Goal: Task Accomplishment & Management: Manage account settings

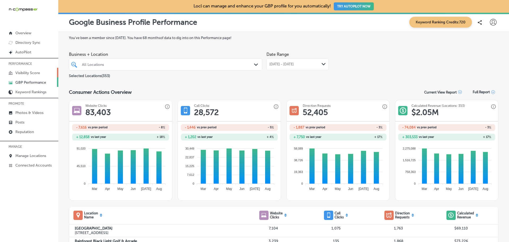
click at [33, 71] on p "Visibility Score" at bounding box center [27, 73] width 25 height 5
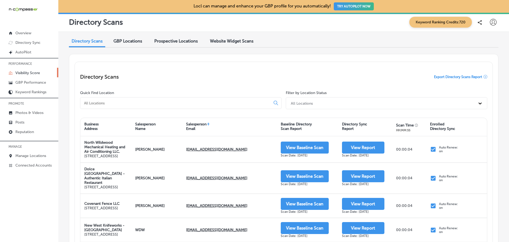
click at [112, 104] on input at bounding box center [177, 103] width 186 height 5
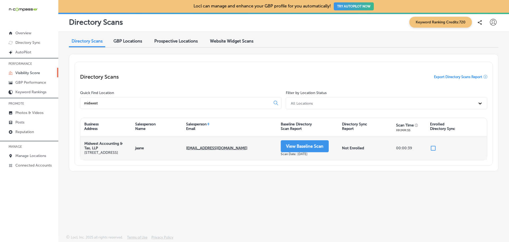
type input "midwest"
click at [360, 151] on div "Not Enrolled" at bounding box center [365, 148] width 54 height 24
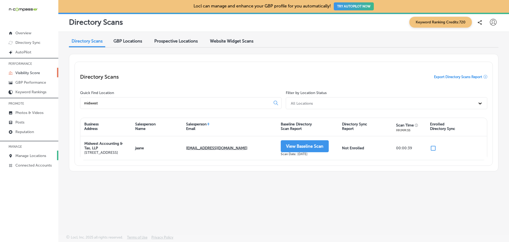
click at [33, 153] on link "Manage Locations" at bounding box center [29, 155] width 58 height 10
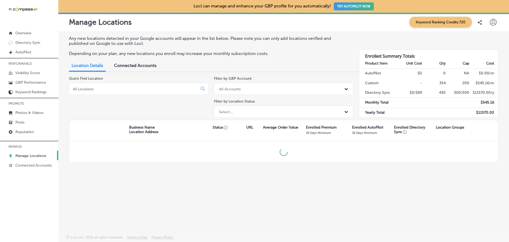
click at [149, 90] on input at bounding box center [134, 88] width 124 height 5
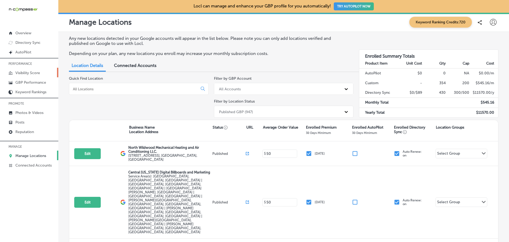
click at [32, 71] on p "Visibility Score" at bounding box center [27, 73] width 25 height 5
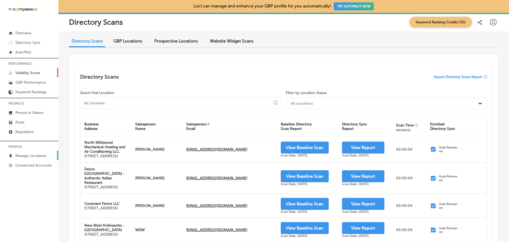
click at [30, 154] on p "Manage Locations" at bounding box center [30, 155] width 31 height 5
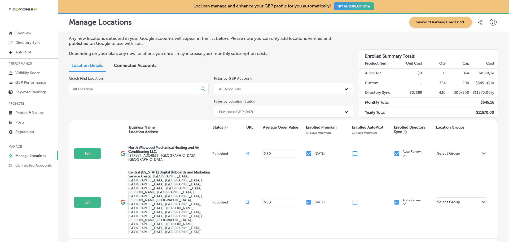
click at [101, 86] on input at bounding box center [134, 88] width 124 height 5
click at [24, 71] on p "Visibility Score" at bounding box center [27, 73] width 25 height 5
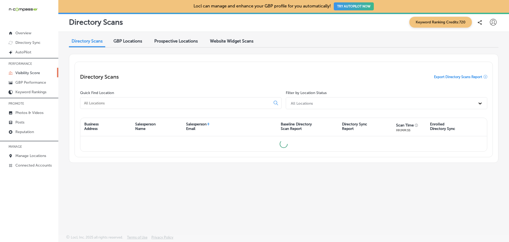
click at [103, 105] on div at bounding box center [181, 103] width 202 height 12
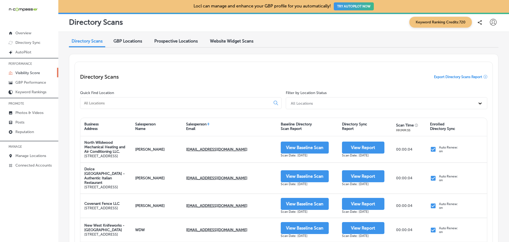
click at [107, 104] on input at bounding box center [177, 103] width 186 height 5
click at [94, 106] on div at bounding box center [181, 103] width 202 height 12
click at [92, 102] on input at bounding box center [177, 103] width 186 height 5
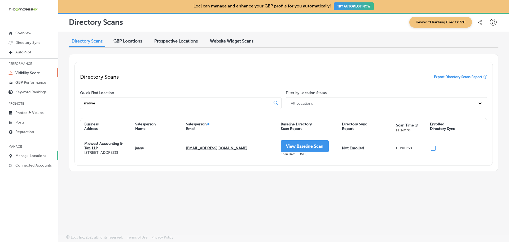
type input "midwe"
click at [37, 155] on p "Manage Locations" at bounding box center [30, 155] width 31 height 5
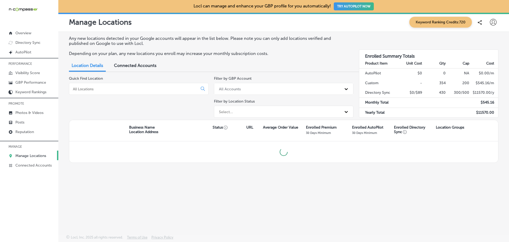
click at [119, 90] on input at bounding box center [134, 88] width 124 height 5
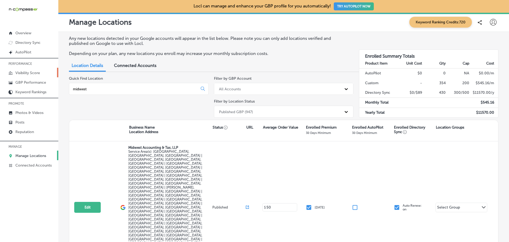
type input "midwest"
click at [31, 73] on p "Visibility Score" at bounding box center [27, 73] width 25 height 5
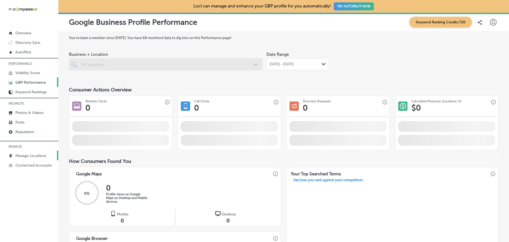
click at [38, 154] on p "Manage Locations" at bounding box center [30, 155] width 31 height 5
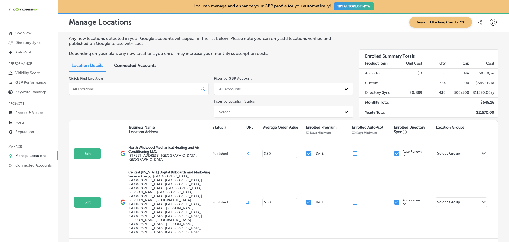
click at [111, 89] on input at bounding box center [134, 88] width 124 height 5
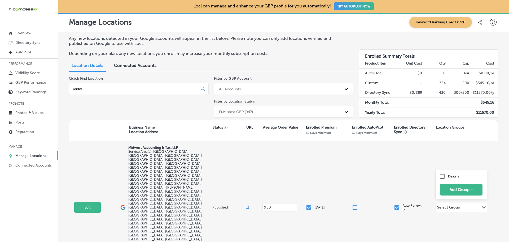
click at [447, 205] on div "Select Group" at bounding box center [448, 208] width 23 height 6
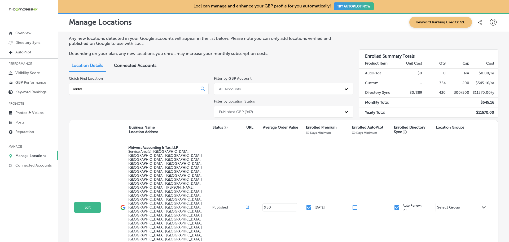
click at [373, 198] on div "Any new locations detected in your Google accounts will appear in the list belo…" at bounding box center [283, 154] width 451 height 245
drag, startPoint x: 94, startPoint y: 89, endPoint x: 50, endPoint y: 89, distance: 44.3
click at [50, 89] on div "iconmonstr-menu-thin copy Created with Sketch. Overview Directory Sync Created …" at bounding box center [254, 121] width 509 height 242
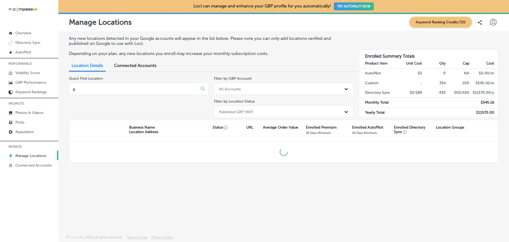
type input "g"
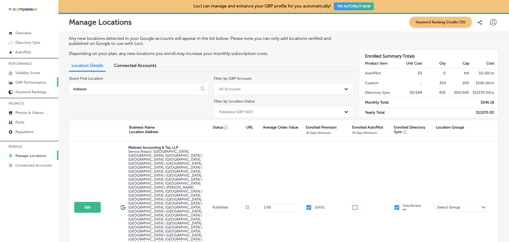
drag, startPoint x: 105, startPoint y: 88, endPoint x: 58, endPoint y: 82, distance: 48.0
click at [58, 82] on div "iconmonstr-menu-thin copy Created with Sketch. Overview Directory Sync Created …" at bounding box center [254, 121] width 509 height 242
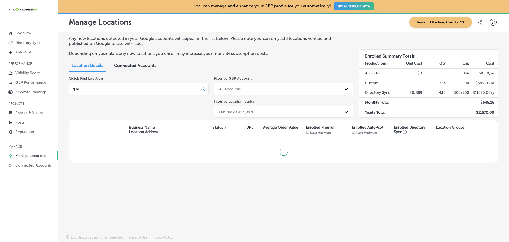
type input "g bro"
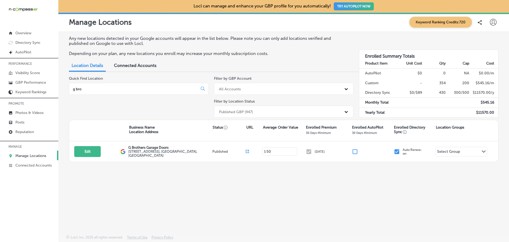
drag, startPoint x: 85, startPoint y: 88, endPoint x: 64, endPoint y: 89, distance: 21.3
click at [64, 89] on div "Any new locations detected in your Google accounts will appear in the list belo…" at bounding box center [283, 121] width 451 height 178
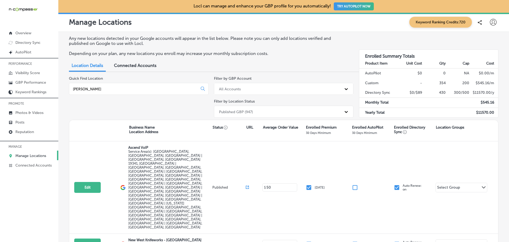
drag, startPoint x: 87, startPoint y: 88, endPoint x: 69, endPoint y: 86, distance: 18.1
click at [69, 86] on div "wes" at bounding box center [139, 89] width 140 height 12
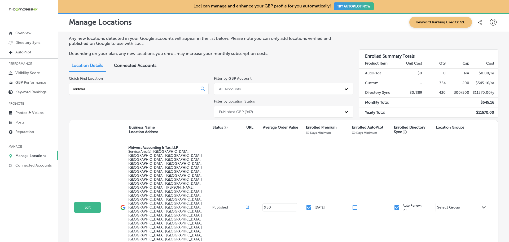
type input "midwes"
